Goal: Task Accomplishment & Management: Manage account settings

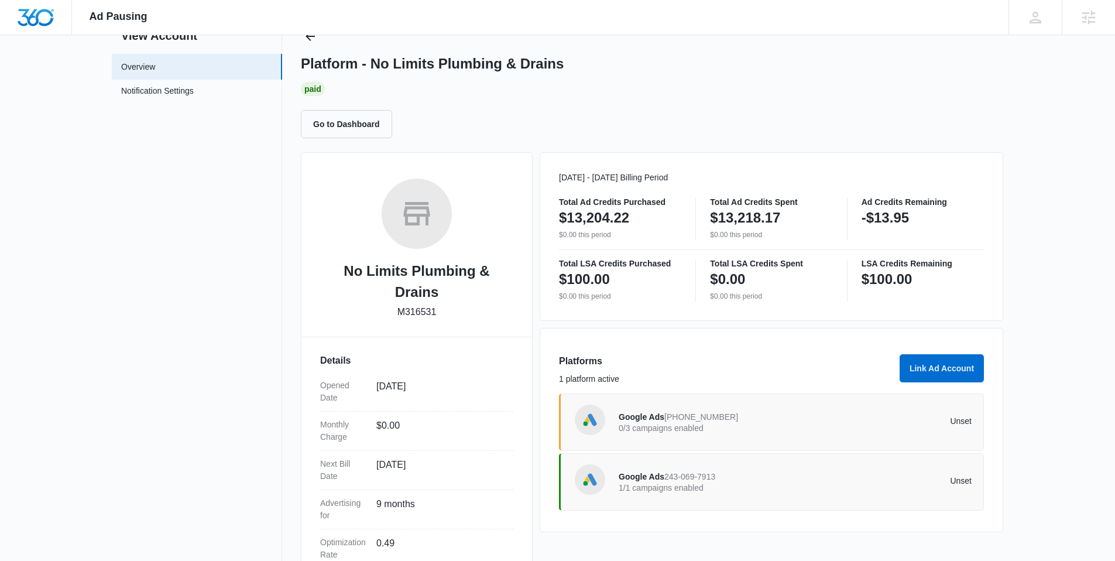
scroll to position [144, 0]
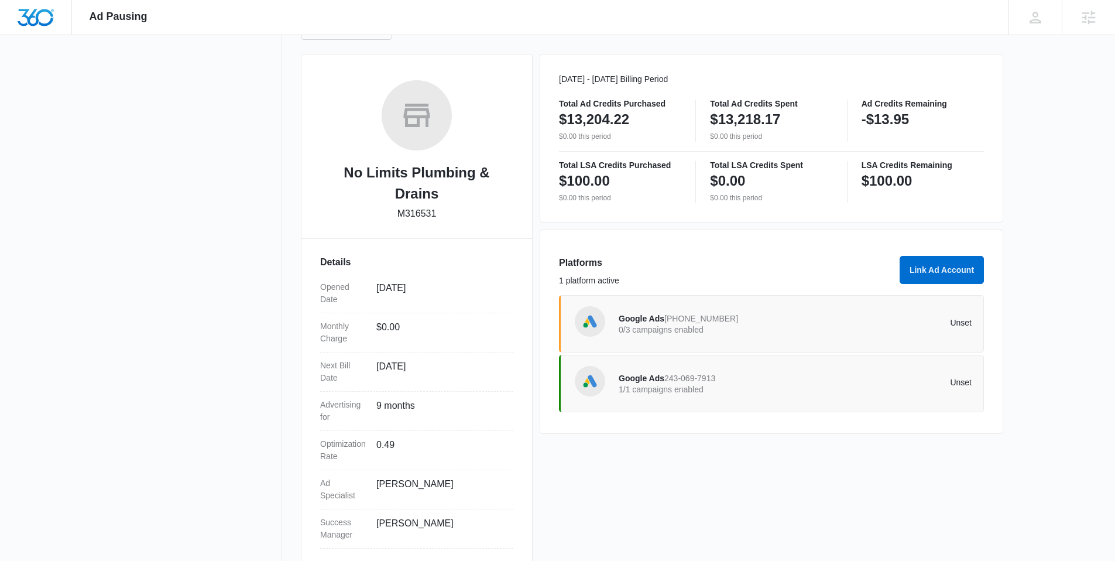
click at [699, 323] on span "[PHONE_NUMBER]" at bounding box center [701, 318] width 74 height 9
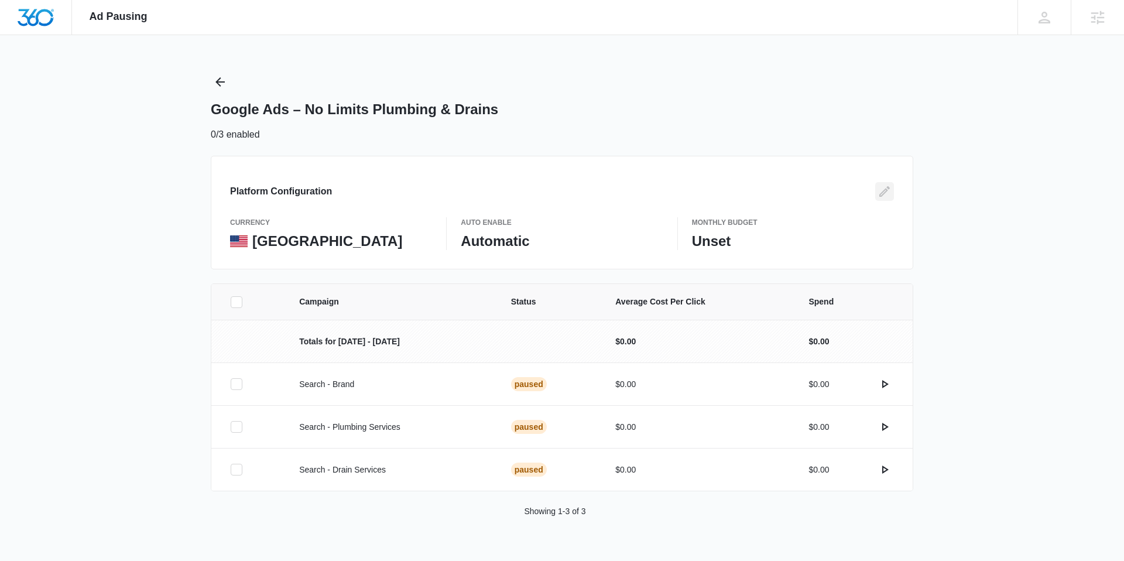
click at [888, 188] on icon "Edit" at bounding box center [884, 191] width 11 height 11
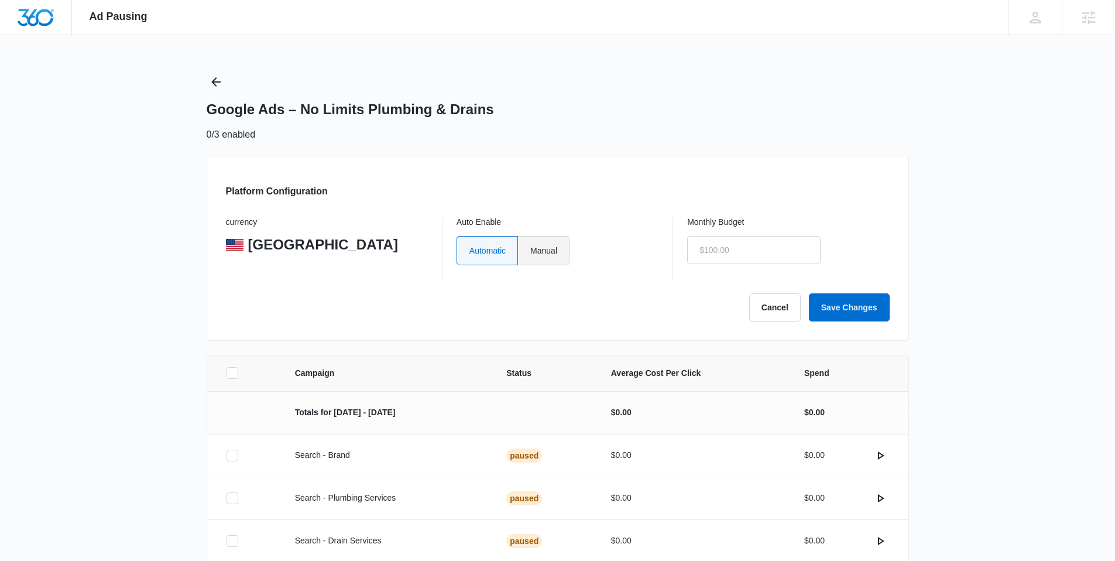
click at [544, 248] on label "Manual" at bounding box center [544, 250] width 52 height 29
click at [530, 250] on input "Manual" at bounding box center [530, 250] width 1 height 1
radio input "true"
click at [711, 251] on input "text" at bounding box center [753, 250] width 133 height 28
type input "$1.00"
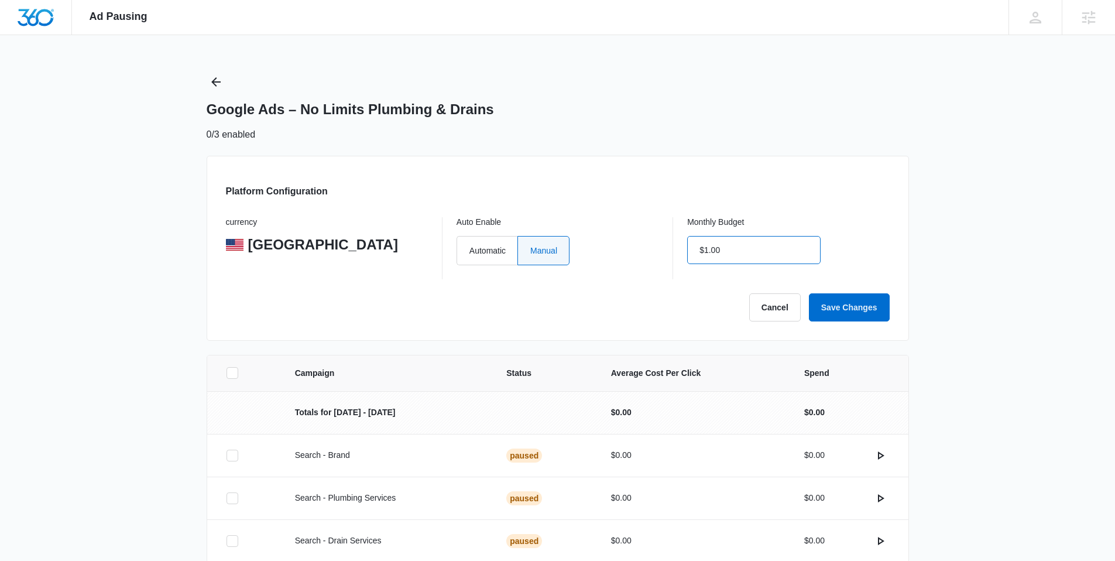
click button "Save Changes" at bounding box center [849, 307] width 81 height 28
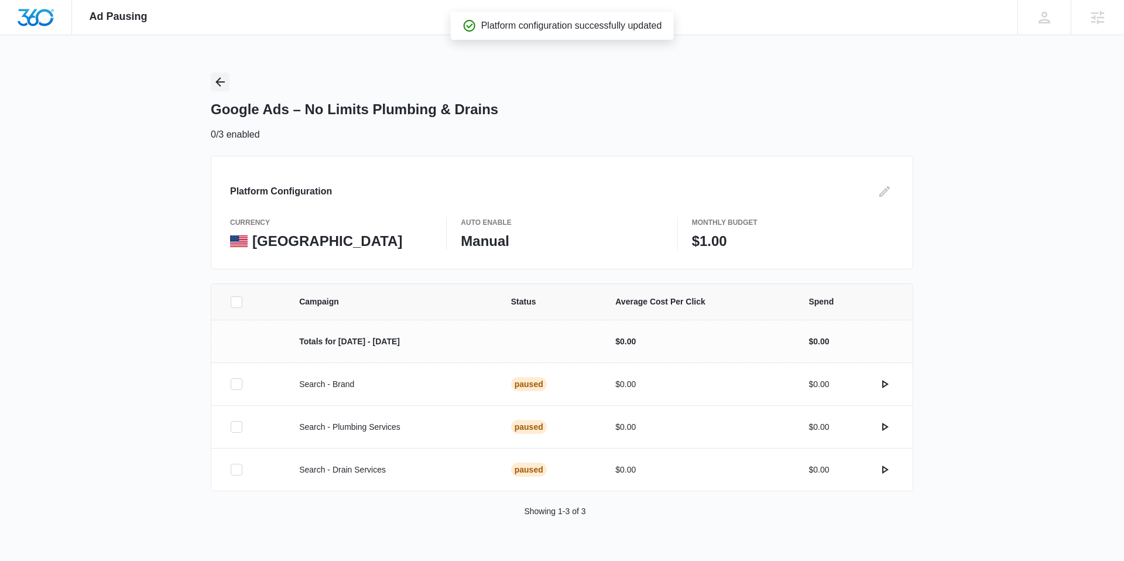
click at [227, 81] on button "Back" at bounding box center [220, 82] width 19 height 19
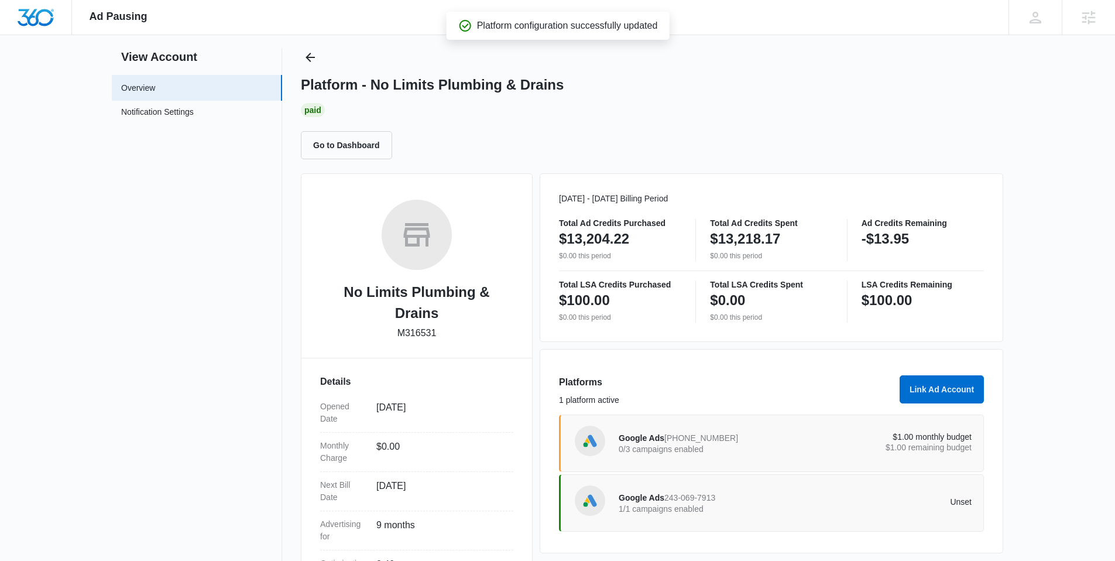
scroll to position [38, 0]
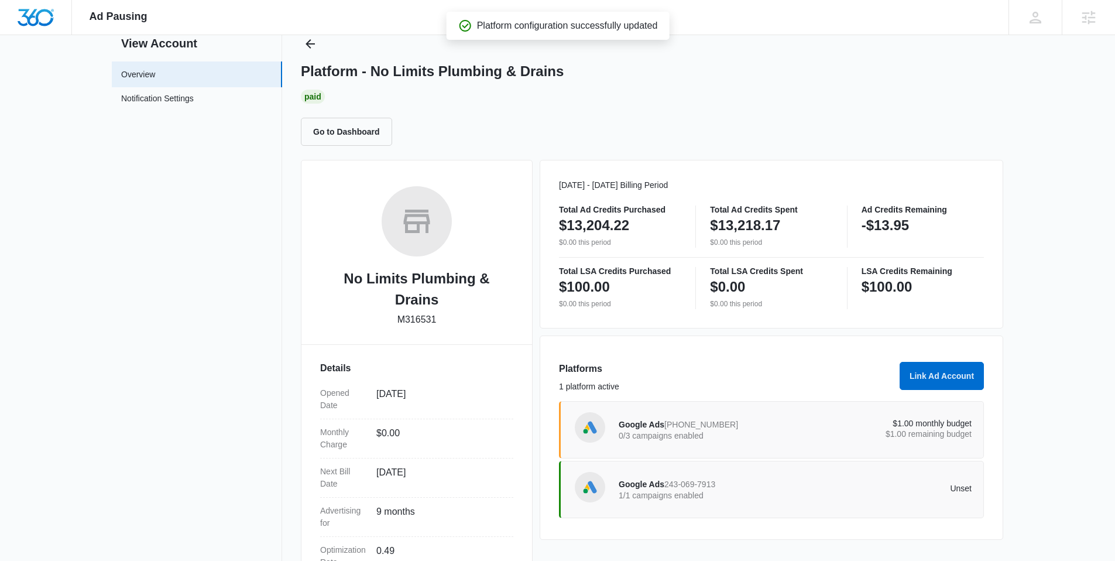
click at [806, 489] on p "Unset" at bounding box center [884, 488] width 177 height 8
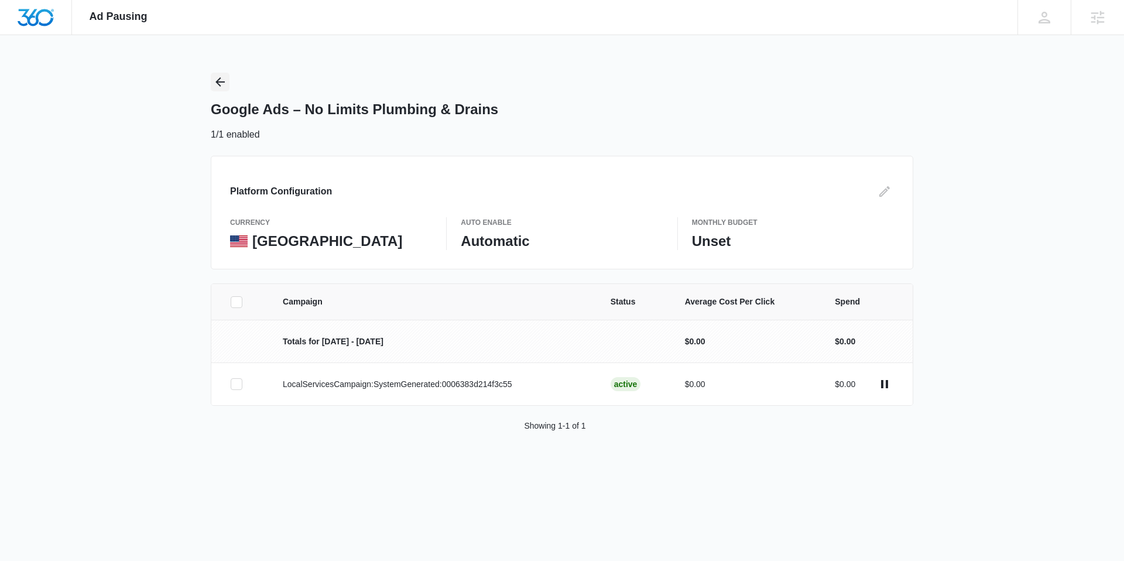
click at [219, 82] on icon "Back" at bounding box center [219, 81] width 9 height 9
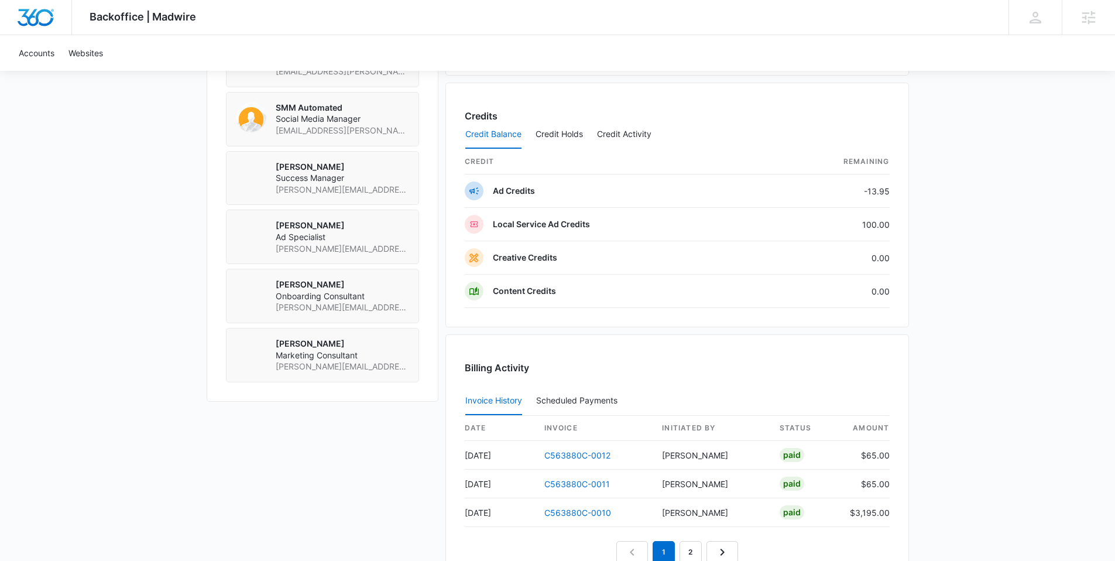
scroll to position [1019, 0]
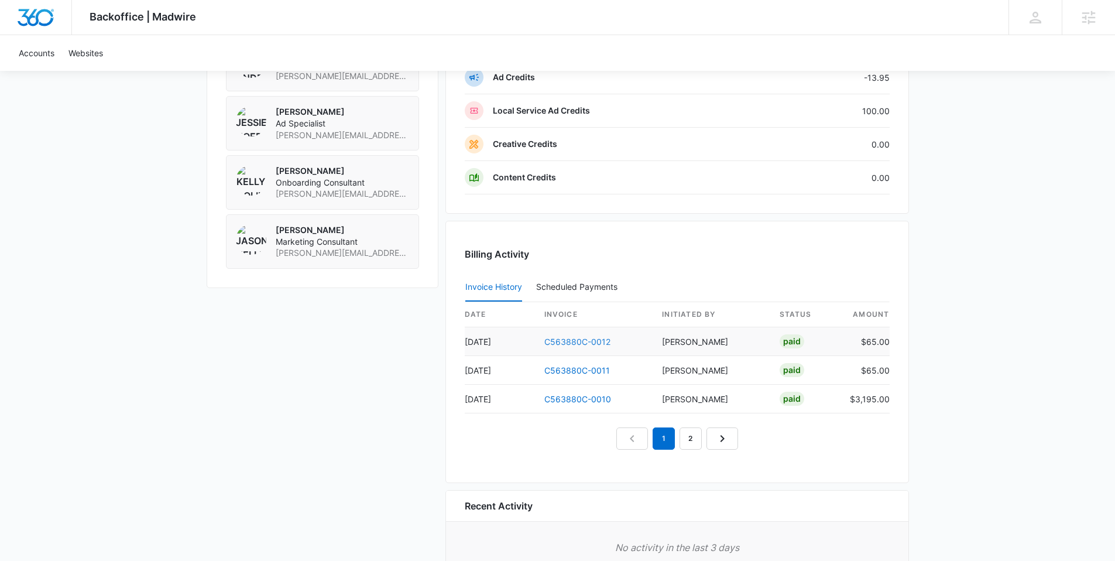
click at [563, 341] on link "C563880C-0012" at bounding box center [577, 342] width 66 height 10
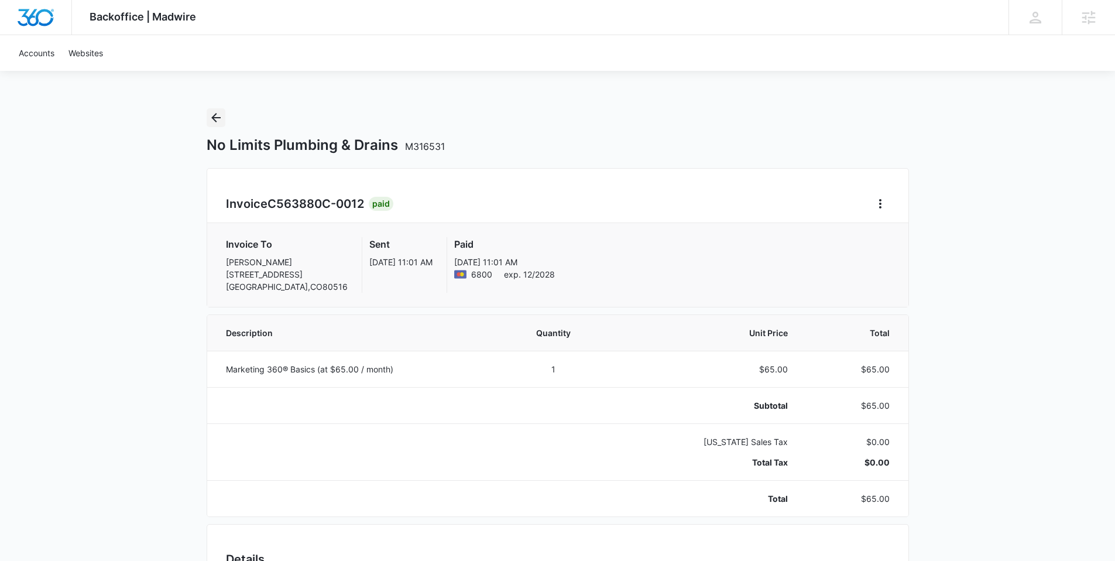
click at [214, 116] on icon "Back" at bounding box center [216, 118] width 14 height 14
